Goal: Entertainment & Leisure: Consume media (video, audio)

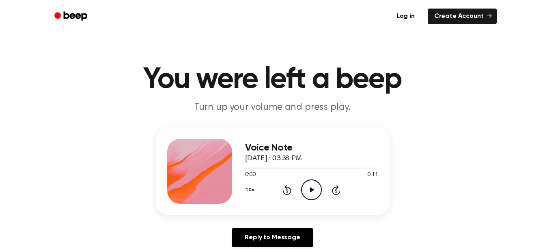
click at [308, 186] on icon "Play Audio" at bounding box center [311, 189] width 21 height 21
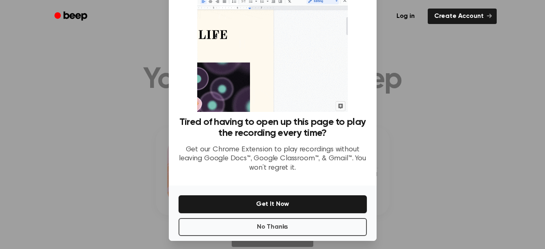
scroll to position [47, 0]
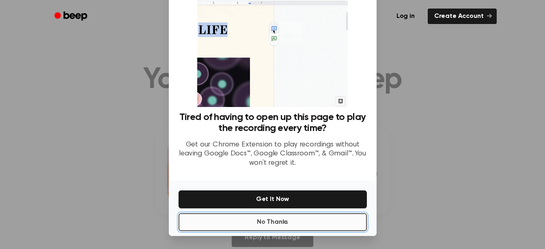
click at [345, 221] on button "No Thanks" at bounding box center [273, 222] width 188 height 18
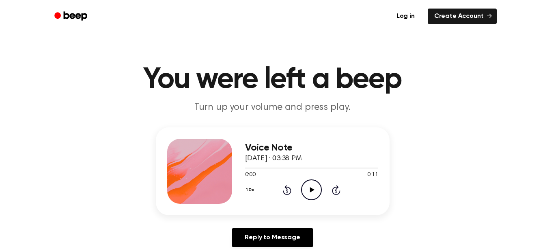
click at [309, 181] on icon "Play Audio" at bounding box center [311, 189] width 21 height 21
click at [309, 181] on icon "Pause Audio" at bounding box center [311, 189] width 21 height 21
click at [315, 186] on icon "Play Audio" at bounding box center [311, 189] width 21 height 21
drag, startPoint x: 0, startPoint y: 0, endPoint x: 315, endPoint y: 186, distance: 365.6
click at [315, 186] on icon "Pause Audio" at bounding box center [311, 189] width 21 height 21
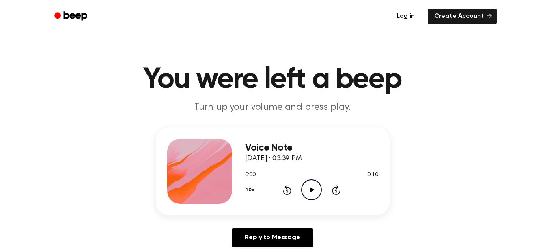
click at [314, 187] on icon "Play Audio" at bounding box center [311, 189] width 21 height 21
click at [314, 187] on icon "Pause Audio" at bounding box center [311, 189] width 21 height 21
click at [312, 190] on icon at bounding box center [312, 189] width 4 height 5
click at [312, 190] on icon "Pause Audio" at bounding box center [311, 189] width 21 height 21
